Goal: Task Accomplishment & Management: Manage account settings

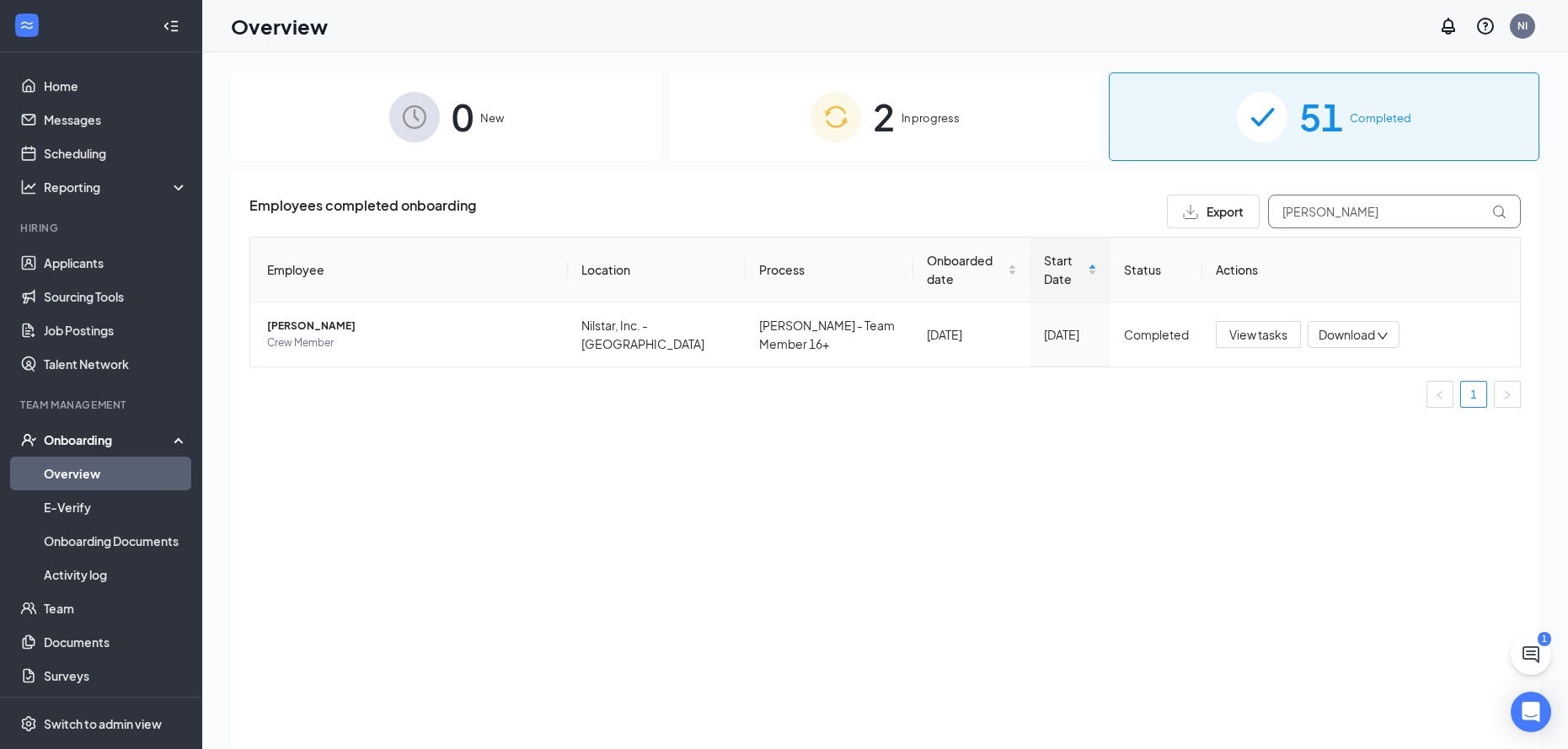
drag, startPoint x: 1421, startPoint y: 210, endPoint x: 671, endPoint y: 209, distance: 750.0
click at [671, 209] on div "Employees completed onboarding Export [PERSON_NAME]" at bounding box center [885, 211] width 1272 height 34
type input "Brend"
click at [422, 315] on td "[PERSON_NAME] Crew Member" at bounding box center [409, 335] width 318 height 64
click at [400, 323] on span "[PERSON_NAME]" at bounding box center [410, 326] width 288 height 17
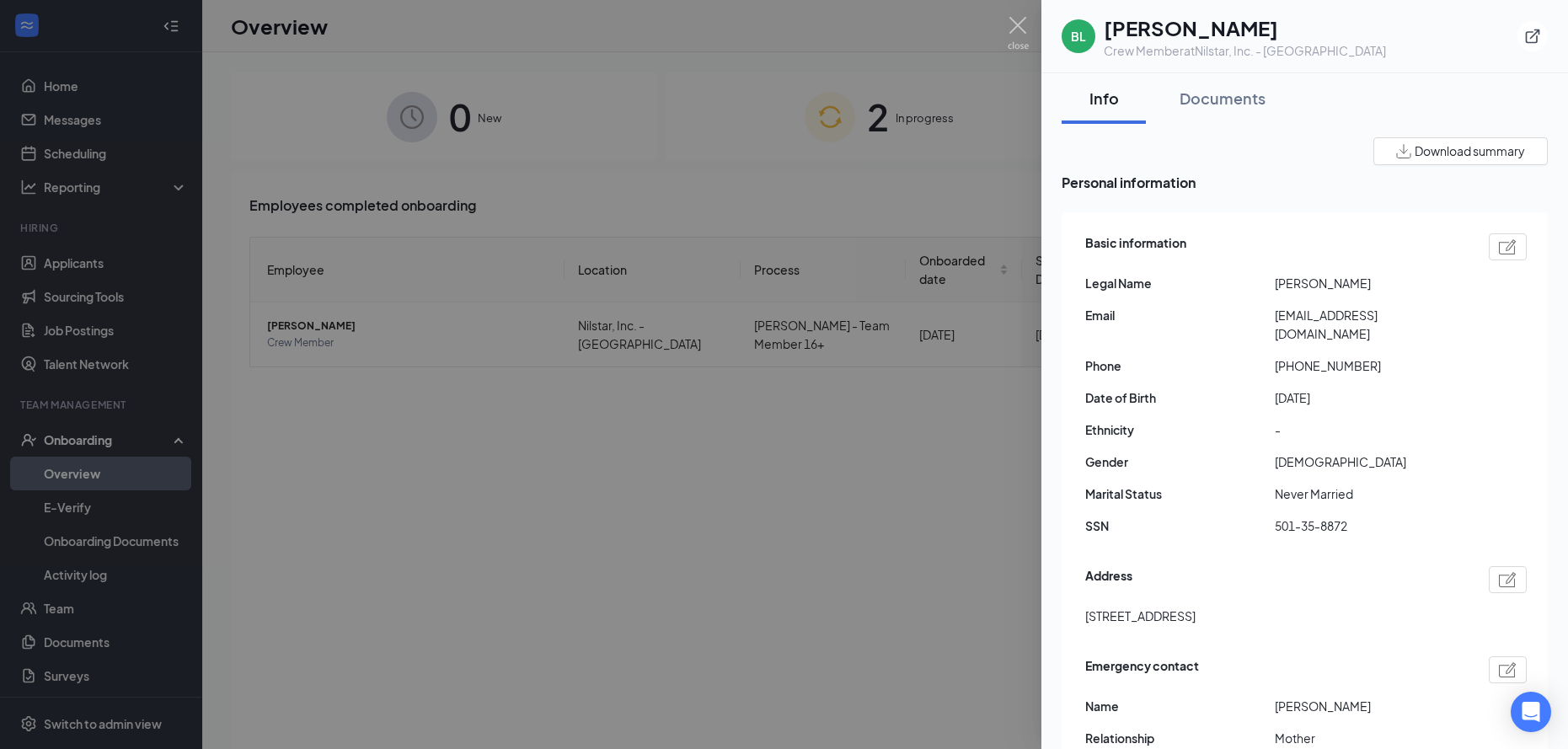
click at [847, 386] on div at bounding box center [784, 374] width 1568 height 749
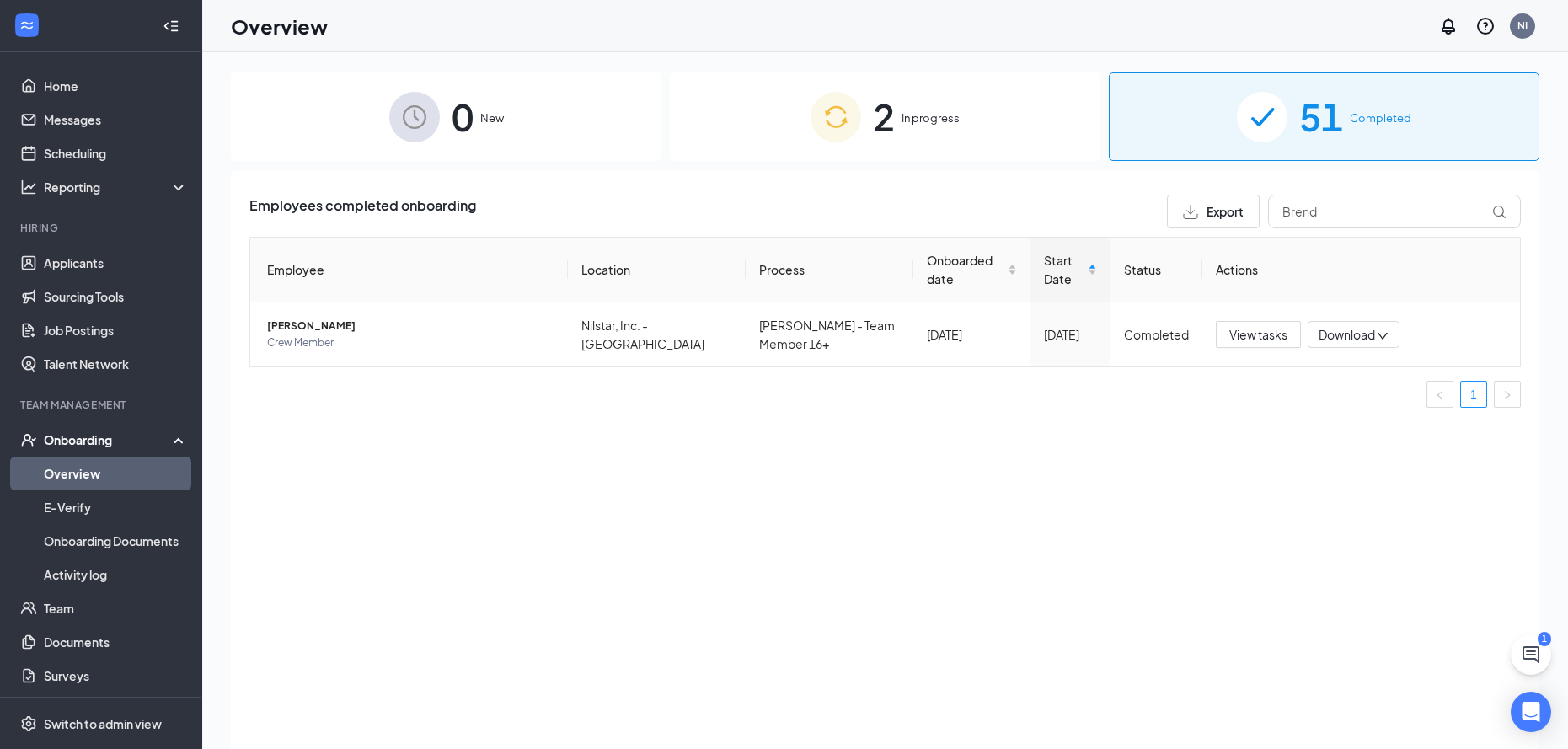
click at [782, 115] on div "2 In progress" at bounding box center [885, 116] width 431 height 89
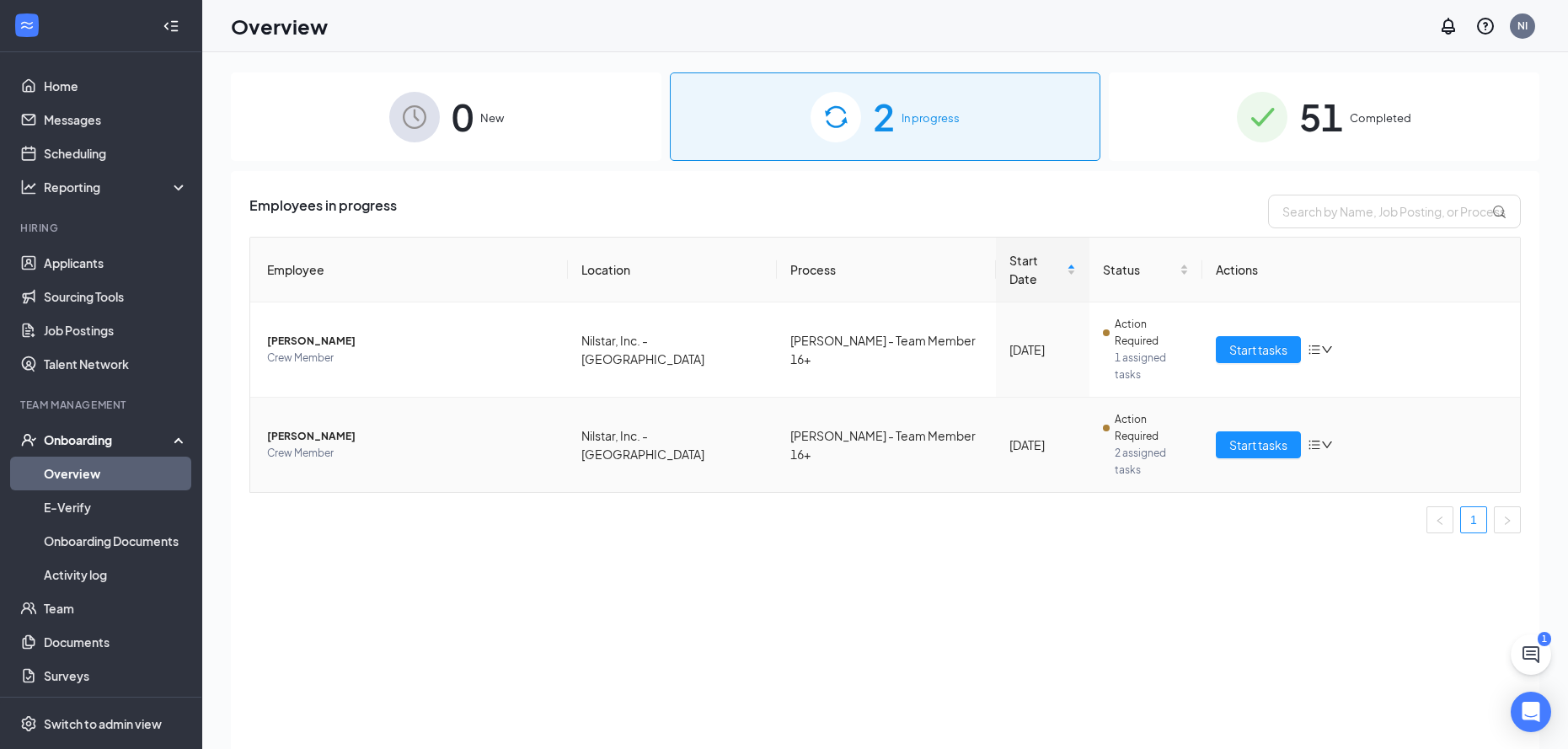
click at [325, 428] on span "[PERSON_NAME]" at bounding box center [410, 436] width 288 height 17
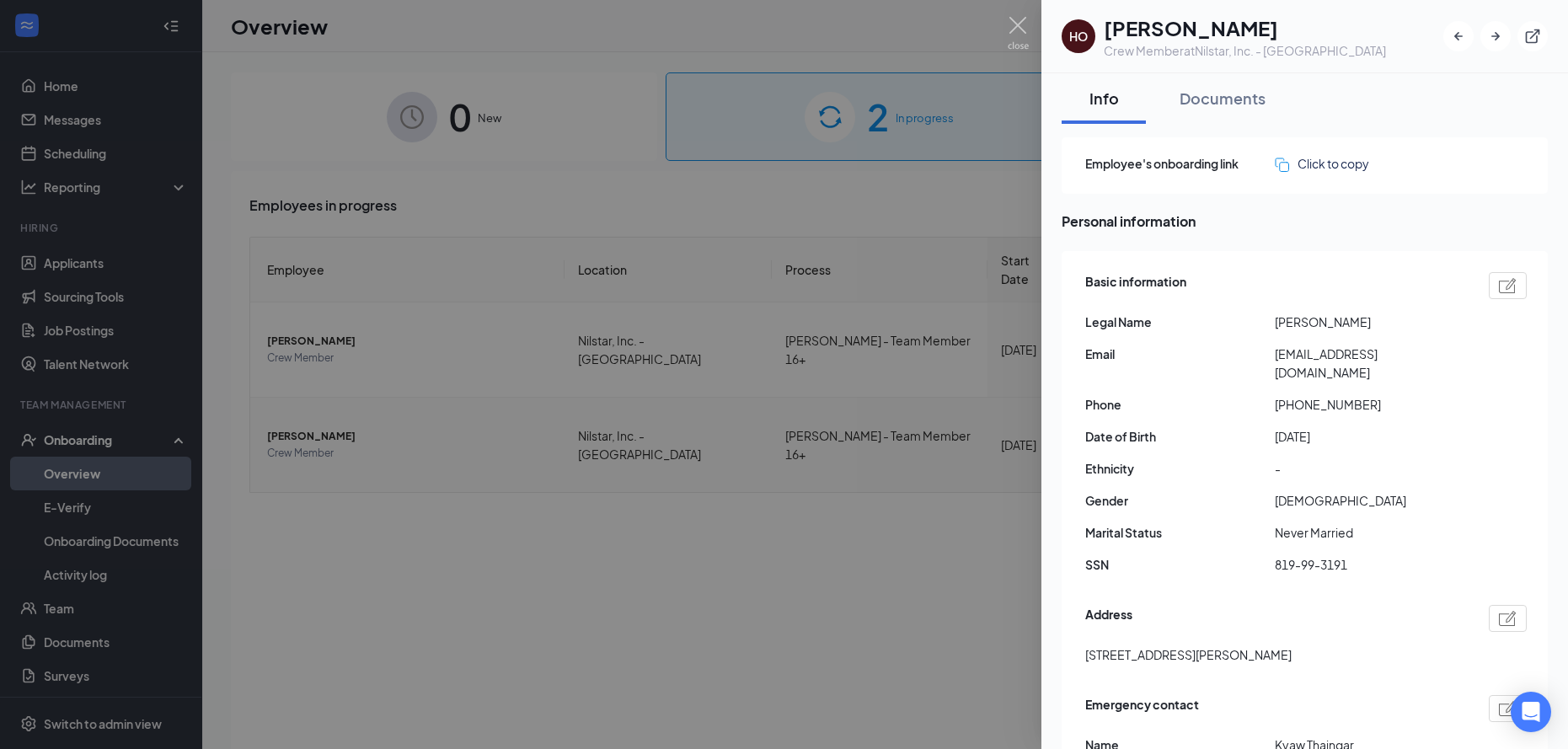
click at [839, 597] on div at bounding box center [784, 374] width 1568 height 749
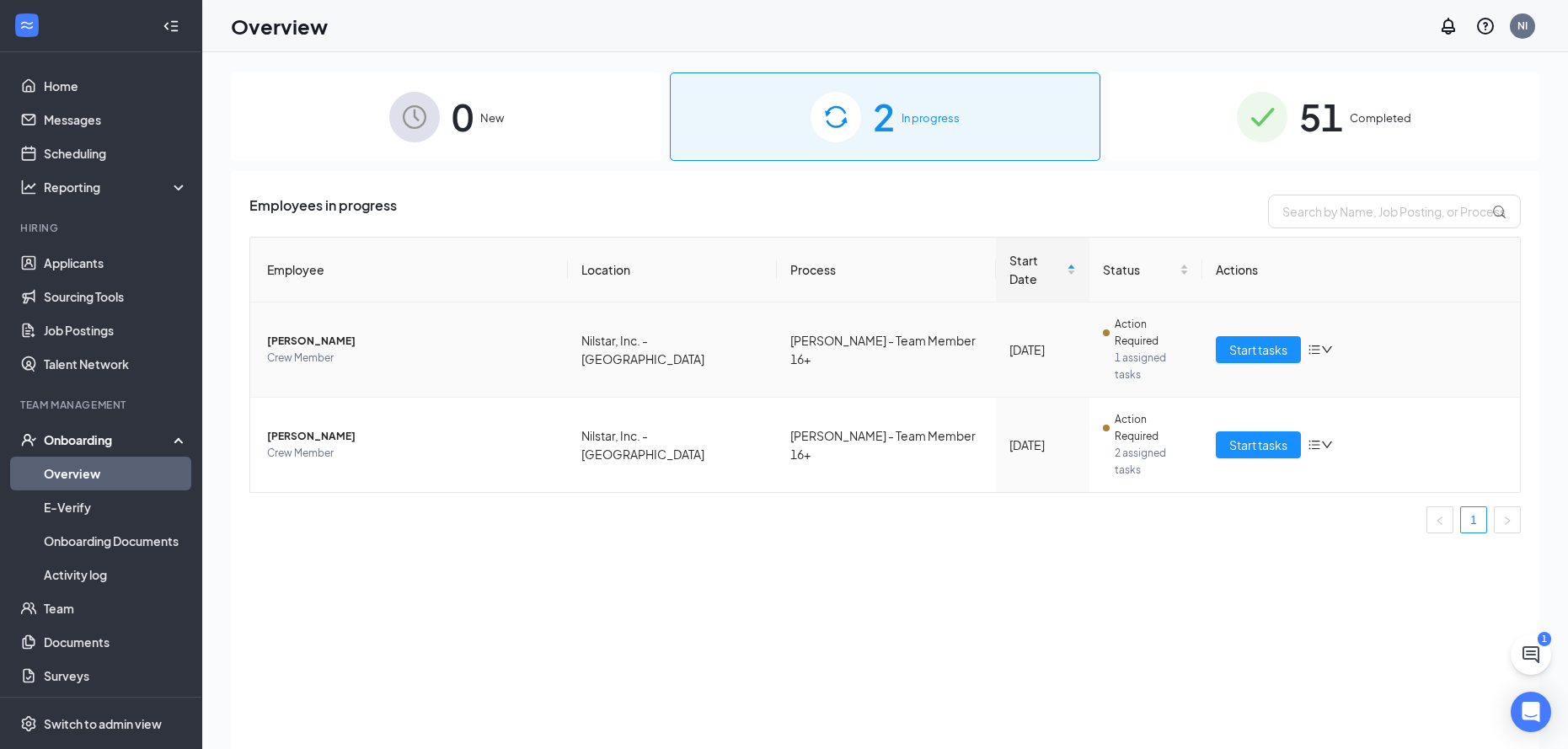
click at [361, 350] on span "Crew Member" at bounding box center [410, 358] width 288 height 17
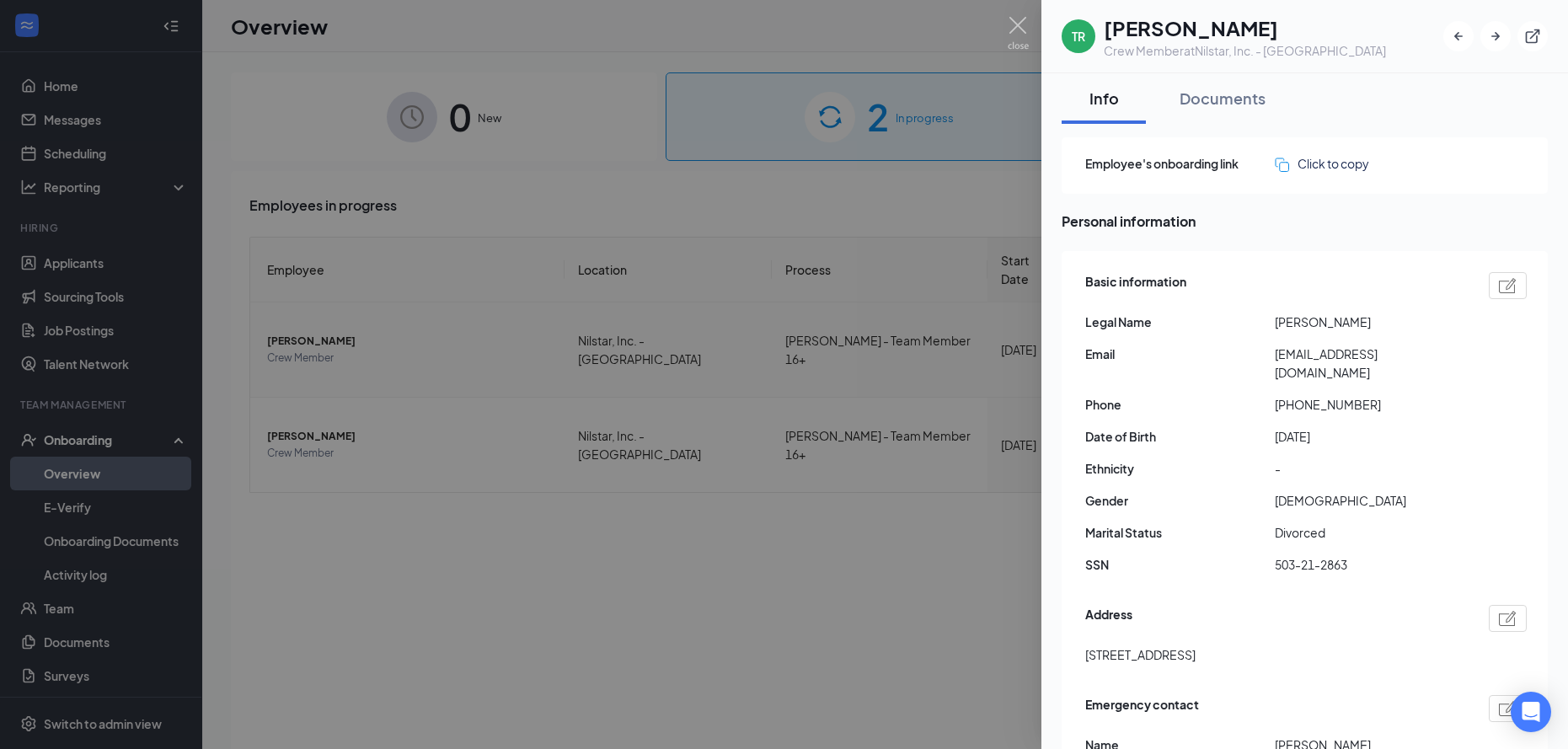
click at [690, 525] on div at bounding box center [784, 374] width 1568 height 749
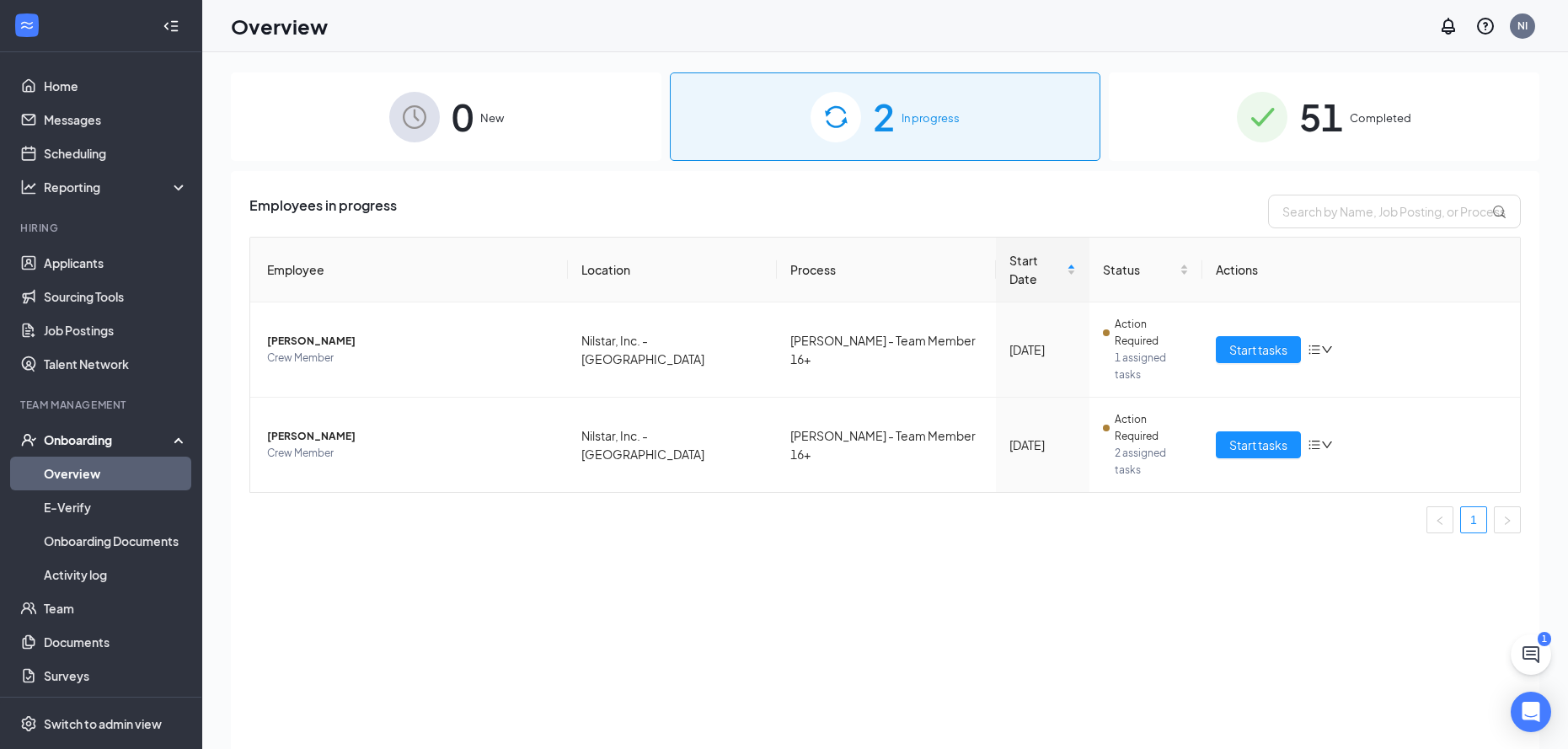
scroll to position [76, 0]
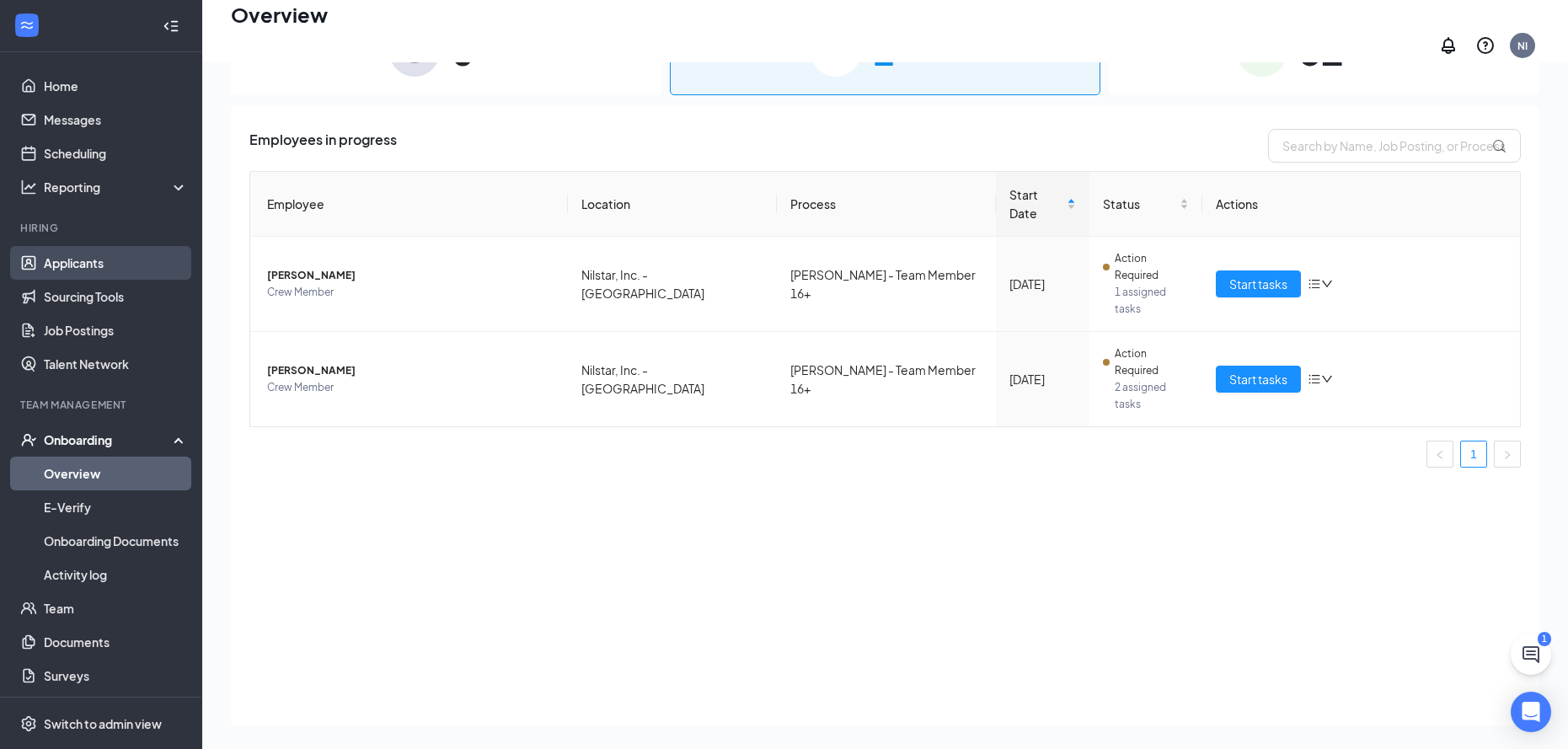
click at [96, 263] on link "Applicants" at bounding box center [116, 262] width 144 height 34
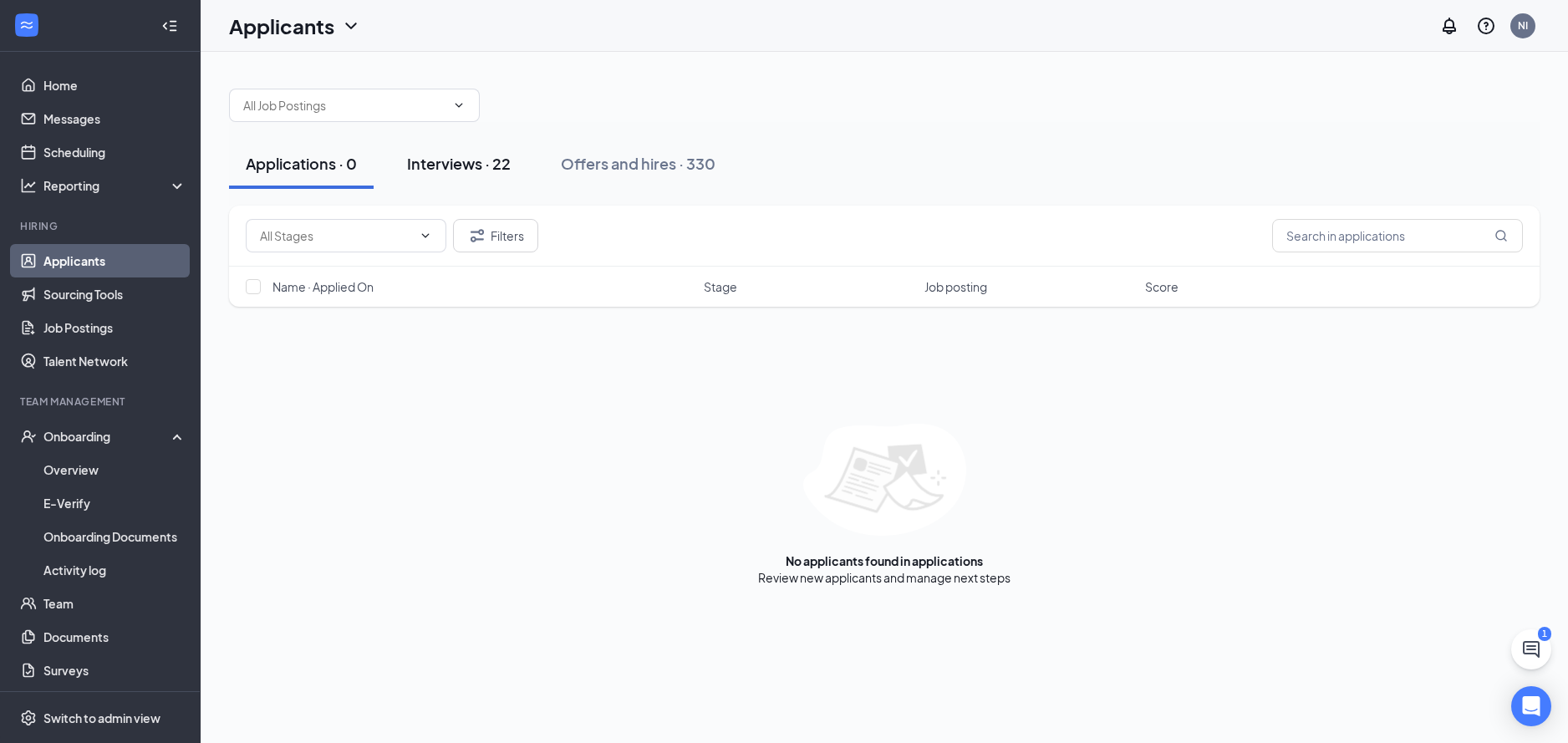
click at [486, 177] on button "Interviews · 22" at bounding box center [458, 164] width 137 height 50
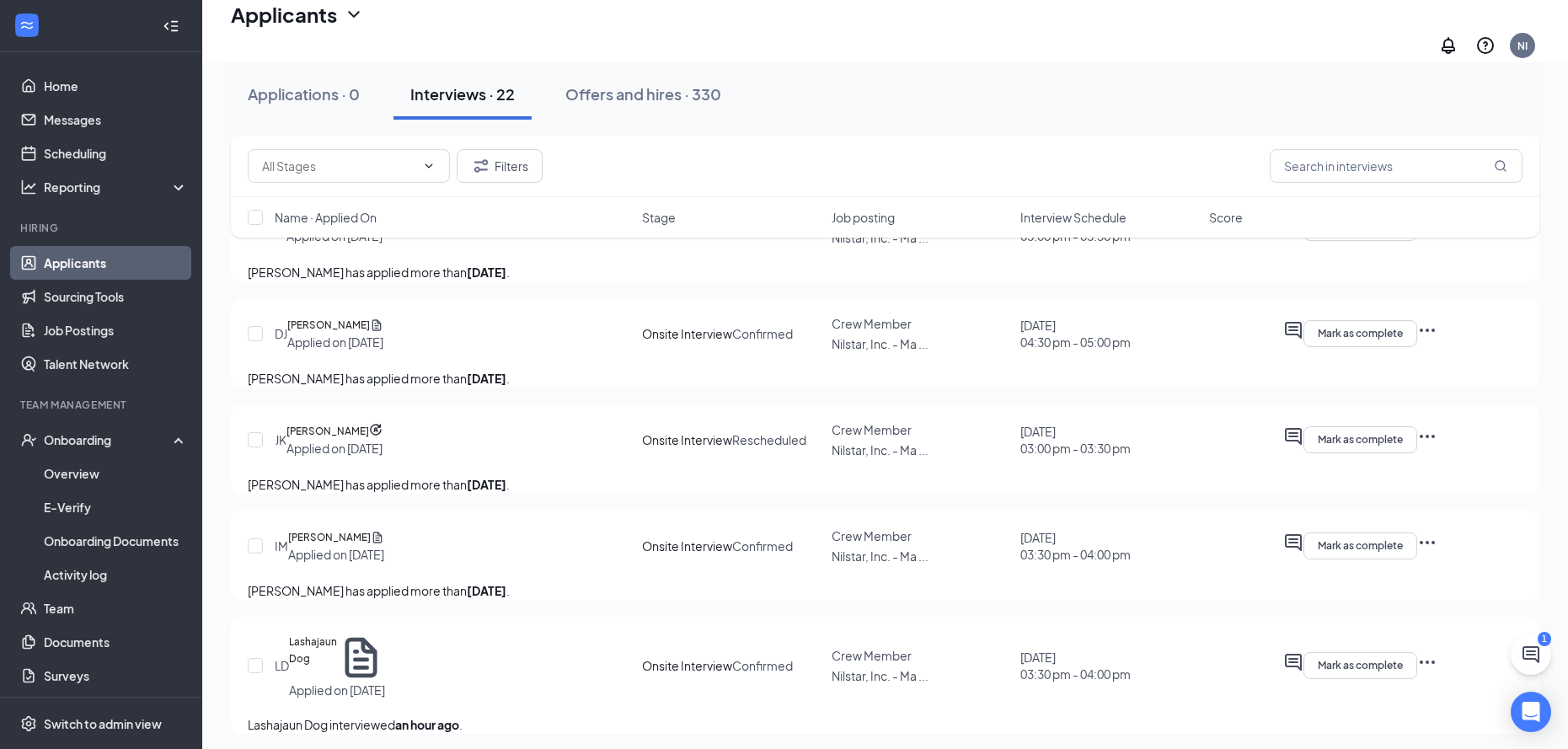
scroll to position [1601, 0]
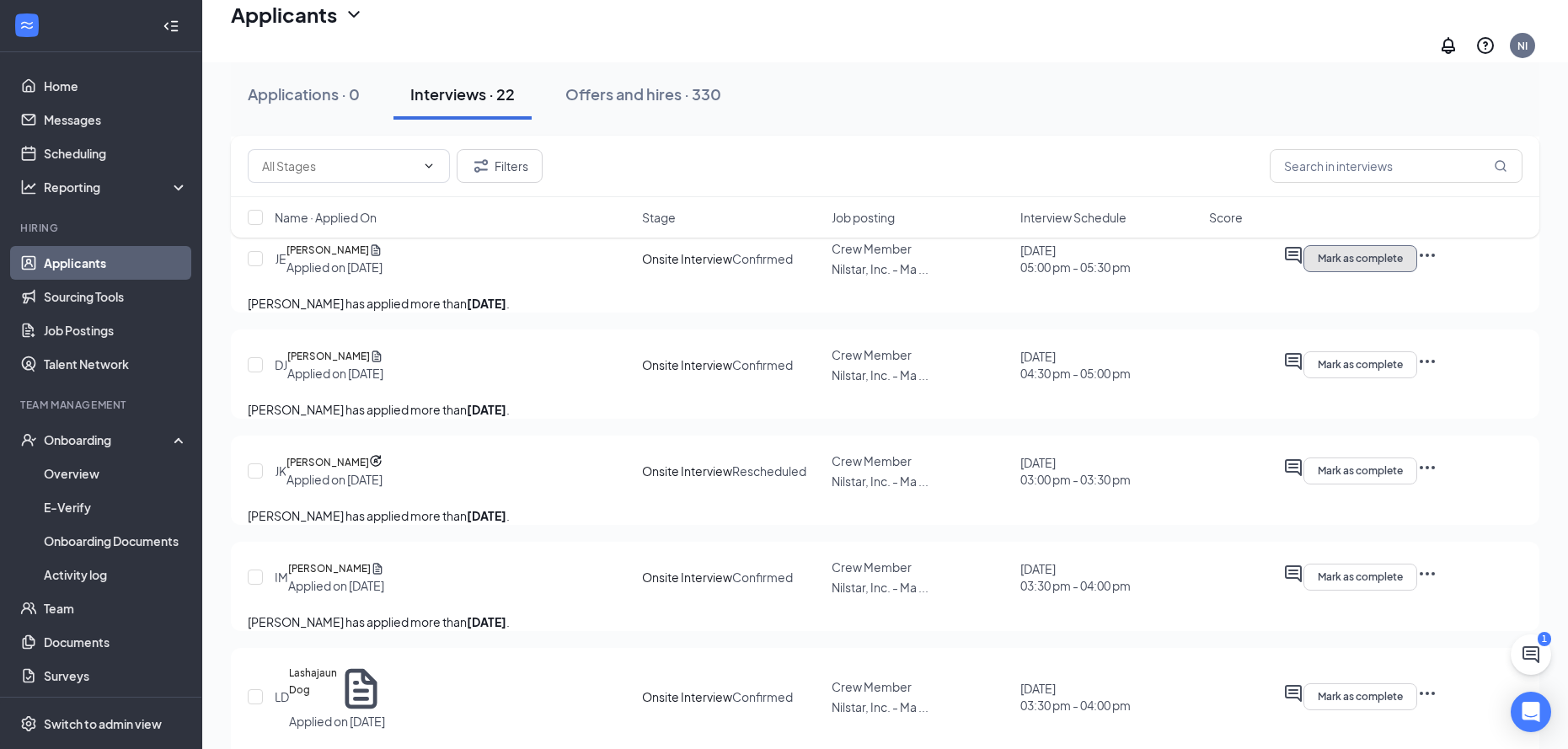
click at [1418, 272] on button "Mark as complete" at bounding box center [1360, 258] width 114 height 27
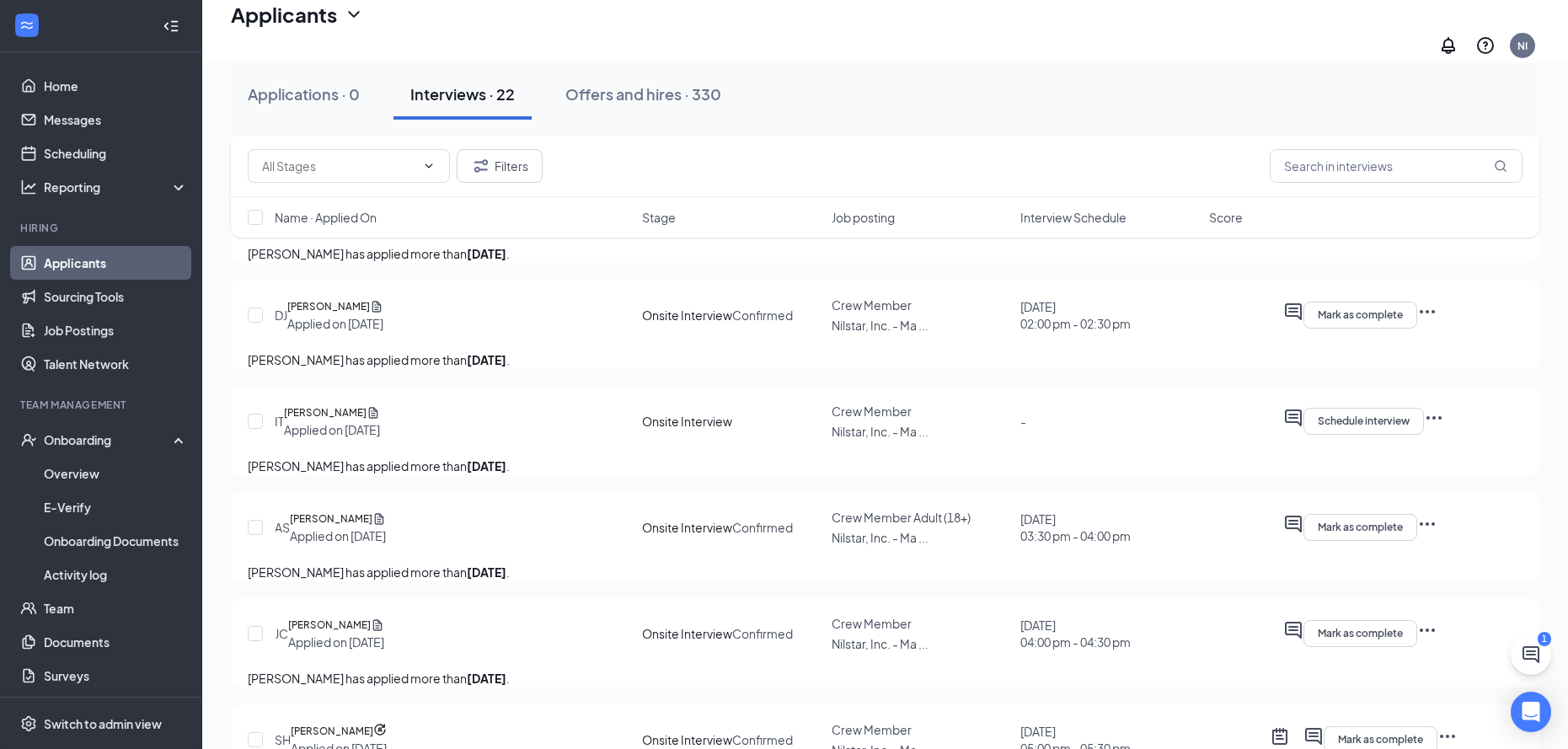
scroll to position [759, 0]
